Goal: Task Accomplishment & Management: Manage account settings

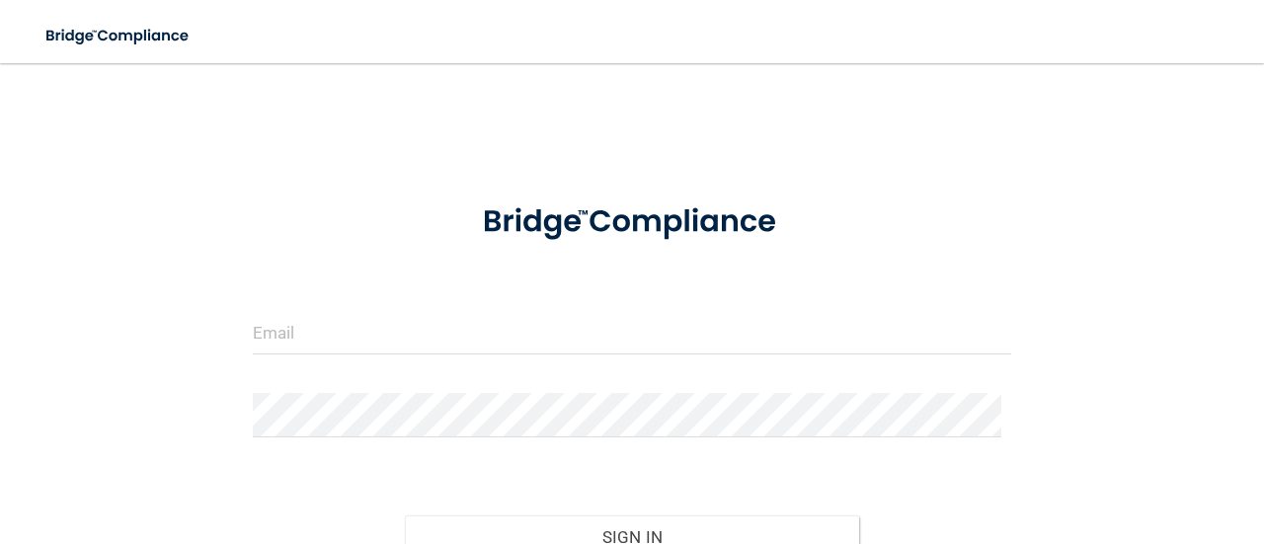
click at [338, 354] on div at bounding box center [632, 339] width 788 height 59
click at [344, 339] on input "email" at bounding box center [632, 332] width 759 height 44
type input "[EMAIL_ADDRESS][DOMAIN_NAME]"
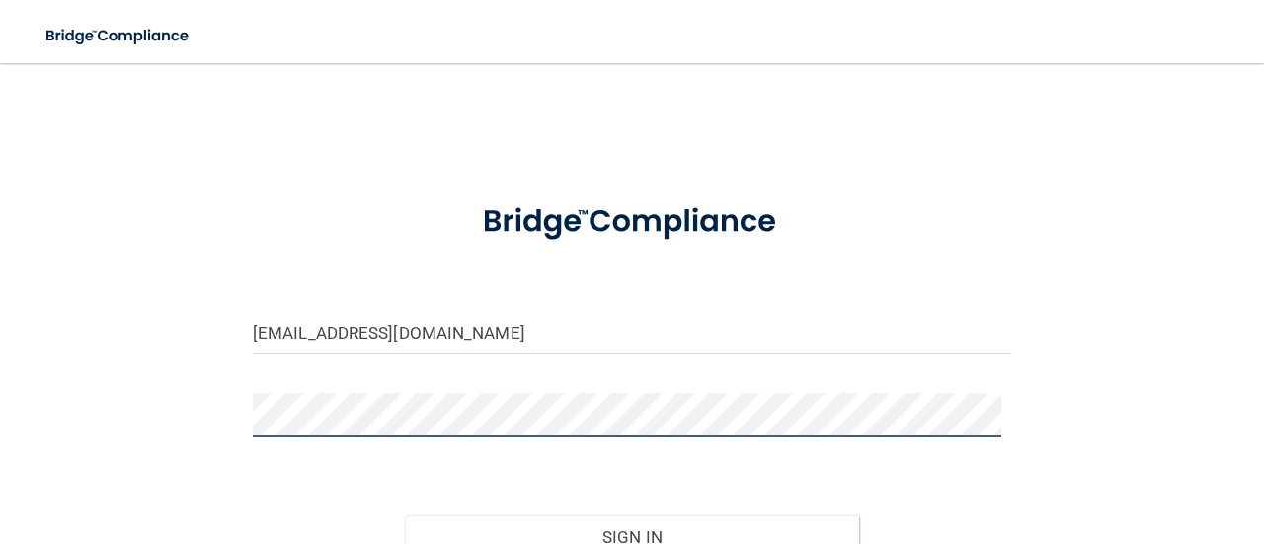
click at [405, 516] on button "Sign In" at bounding box center [632, 537] width 455 height 43
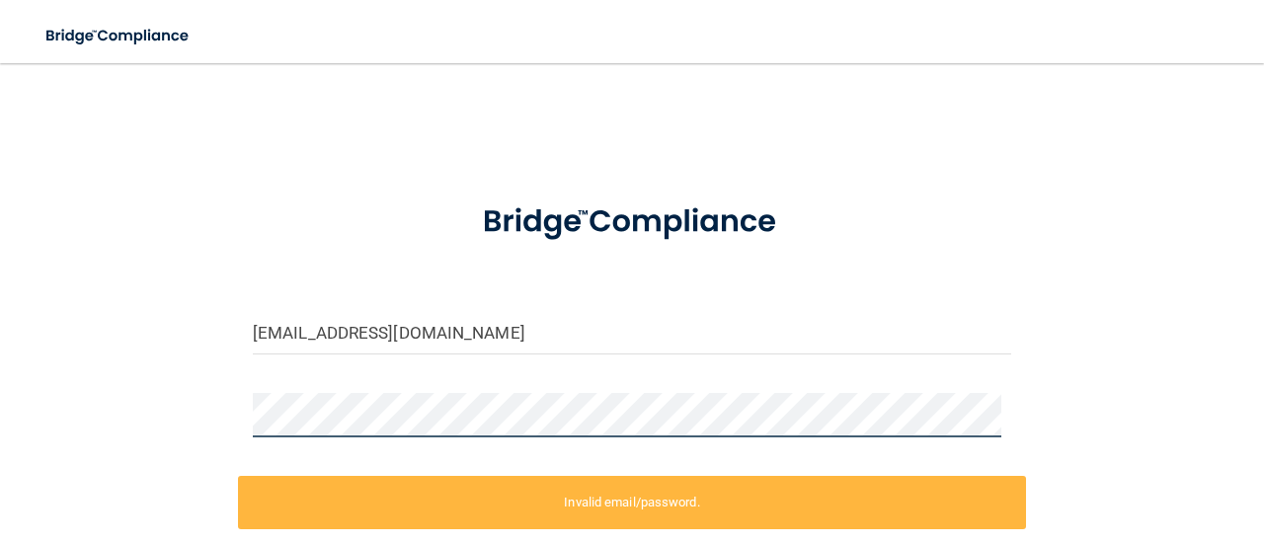
click at [201, 408] on div "[EMAIL_ADDRESS][DOMAIN_NAME] Invalid email/password. You don't have permission …" at bounding box center [632, 394] width 1185 height 623
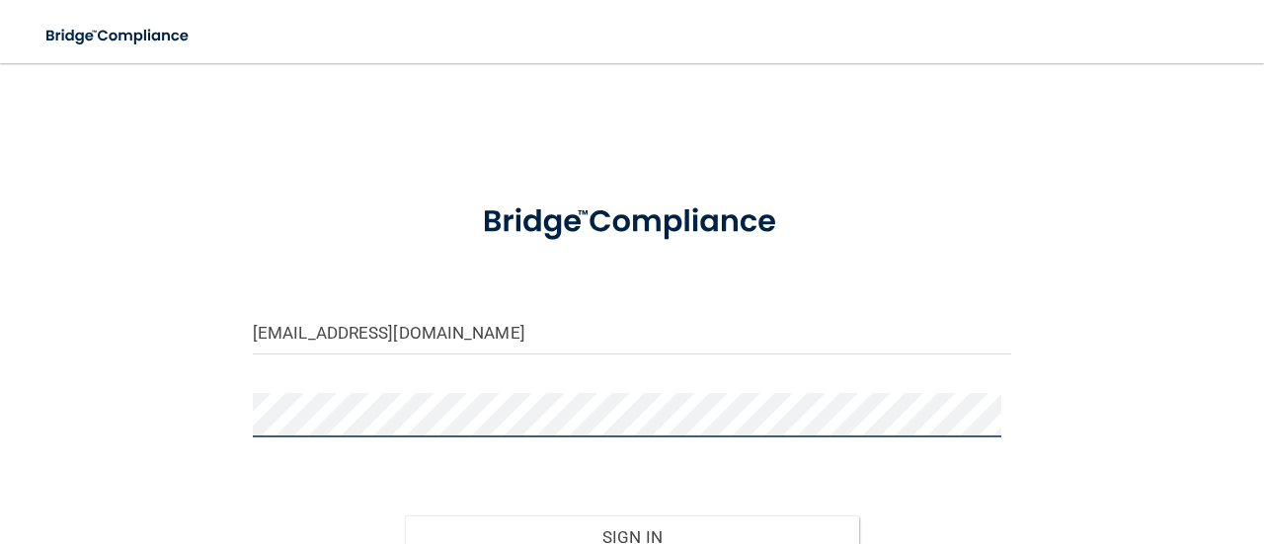
click at [405, 516] on button "Sign In" at bounding box center [632, 537] width 455 height 43
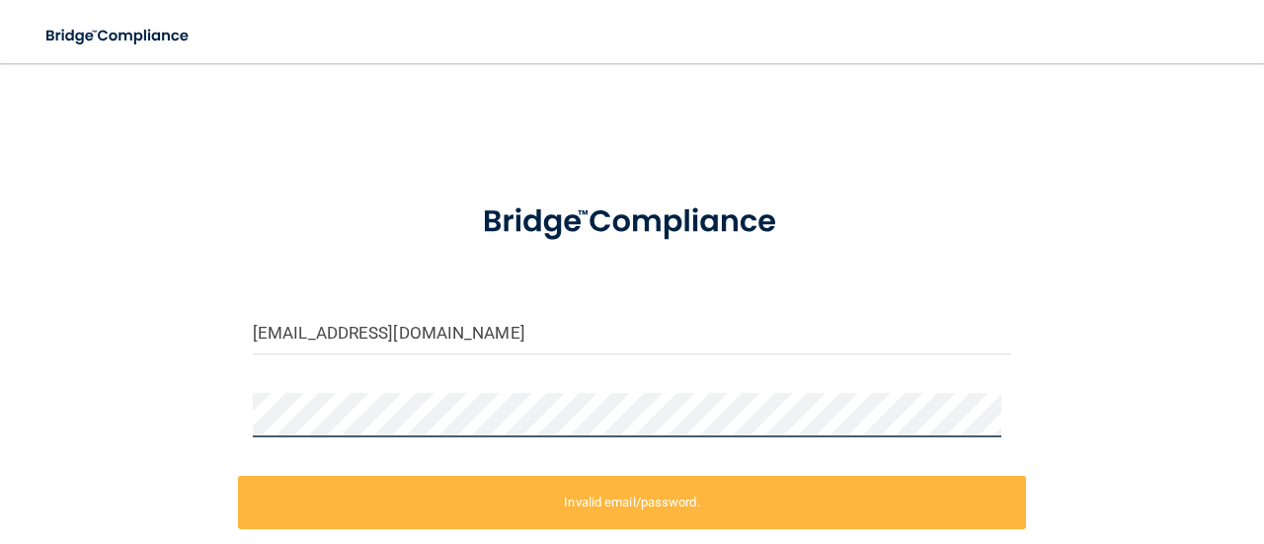
click at [239, 439] on div at bounding box center [632, 422] width 788 height 59
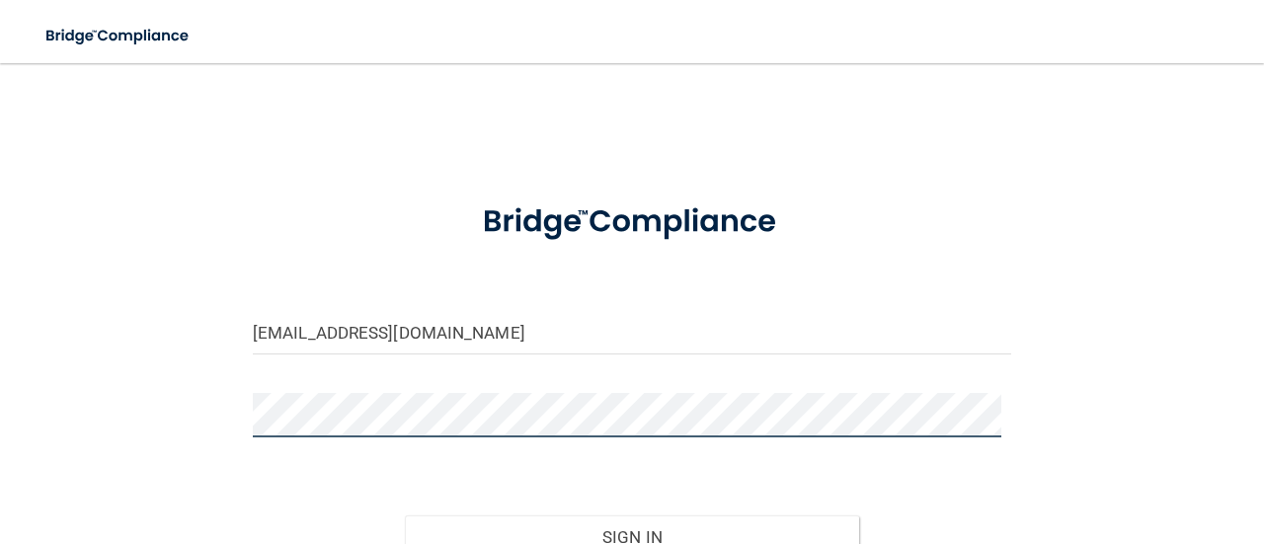
click at [405, 516] on button "Sign In" at bounding box center [632, 537] width 455 height 43
